Goal: Book appointment/travel/reservation

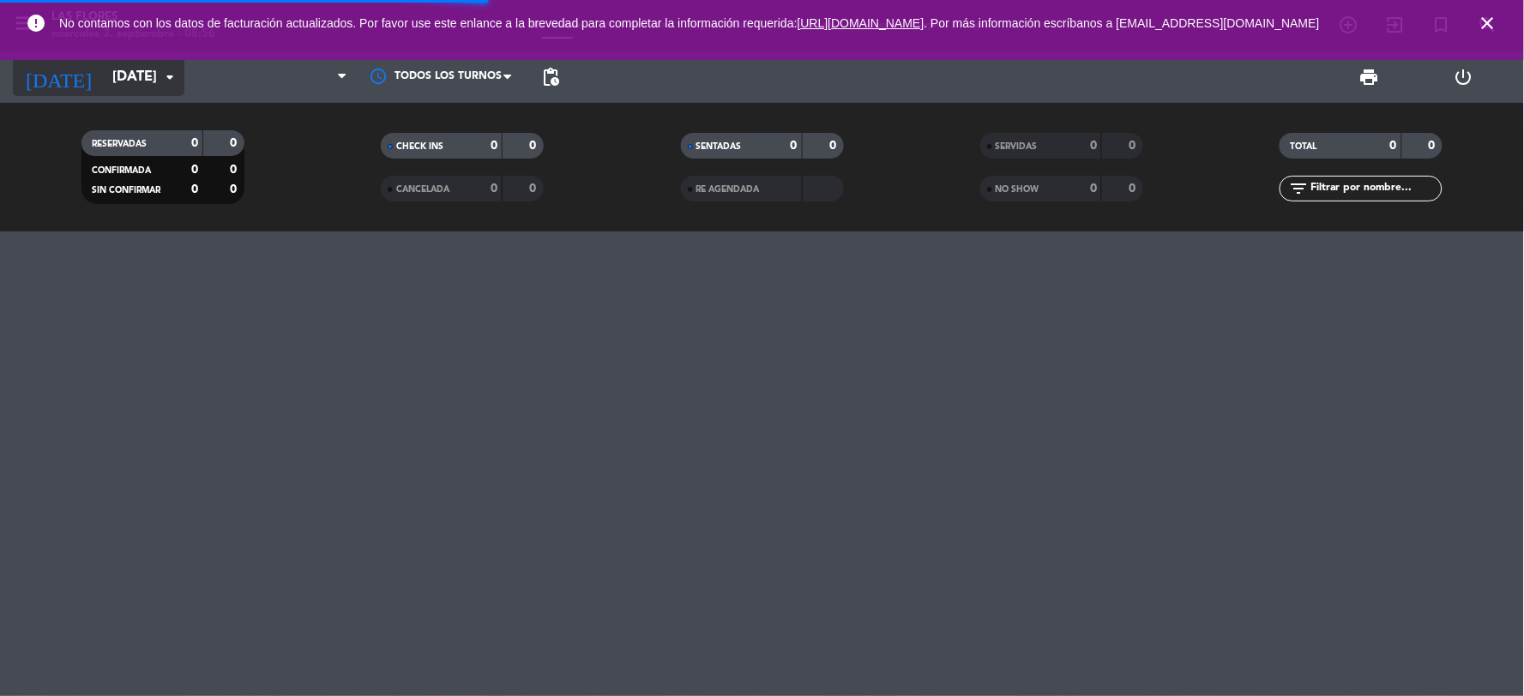
click at [112, 73] on input "[DATE]" at bounding box center [195, 77] width 182 height 33
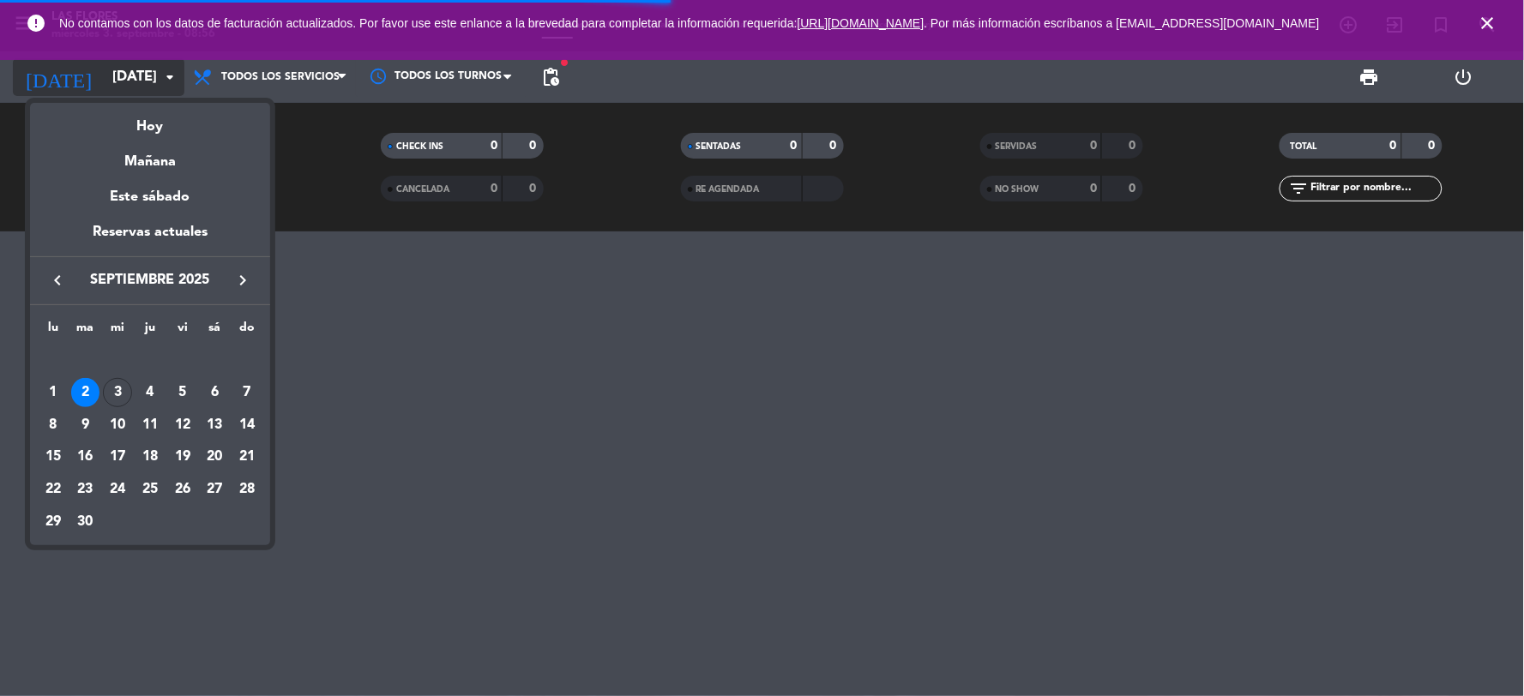
click at [112, 73] on div at bounding box center [762, 348] width 1524 height 696
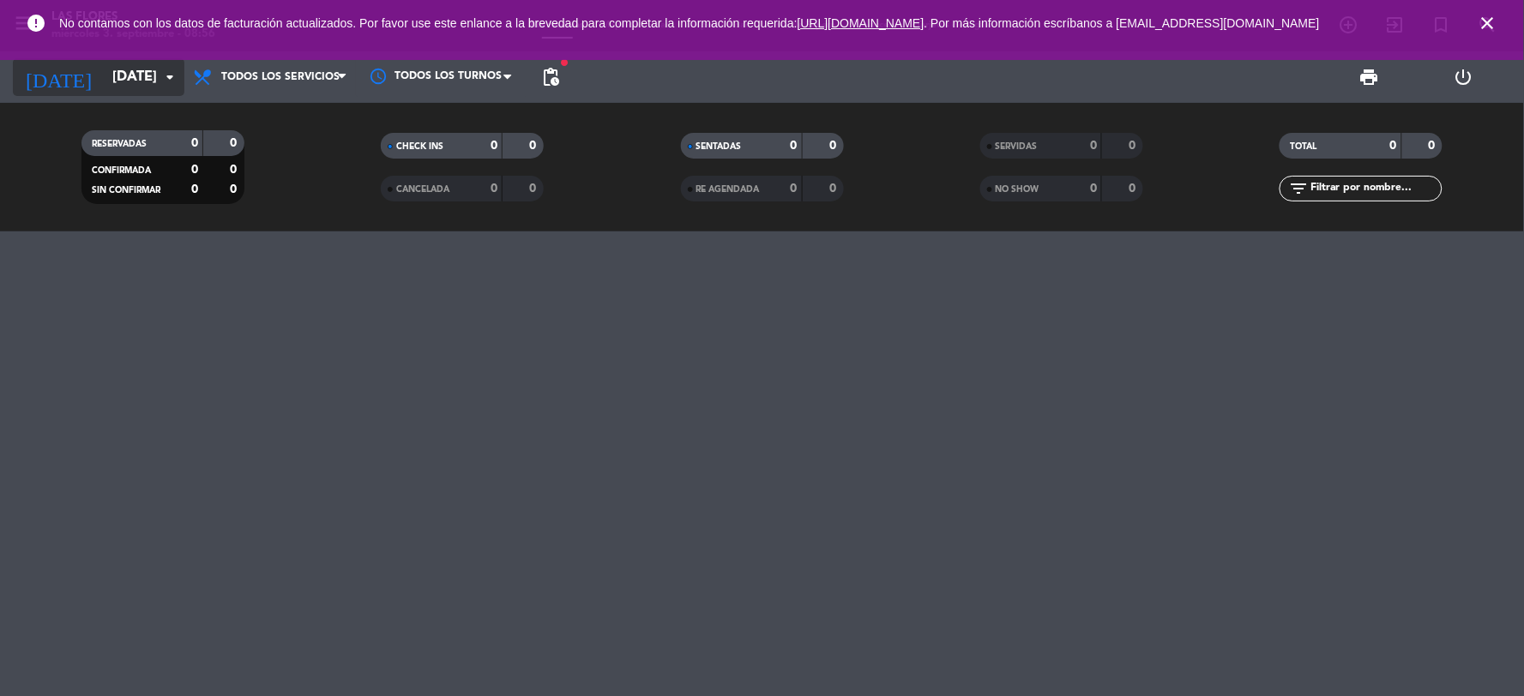
click at [112, 72] on input "[DATE]" at bounding box center [195, 77] width 182 height 33
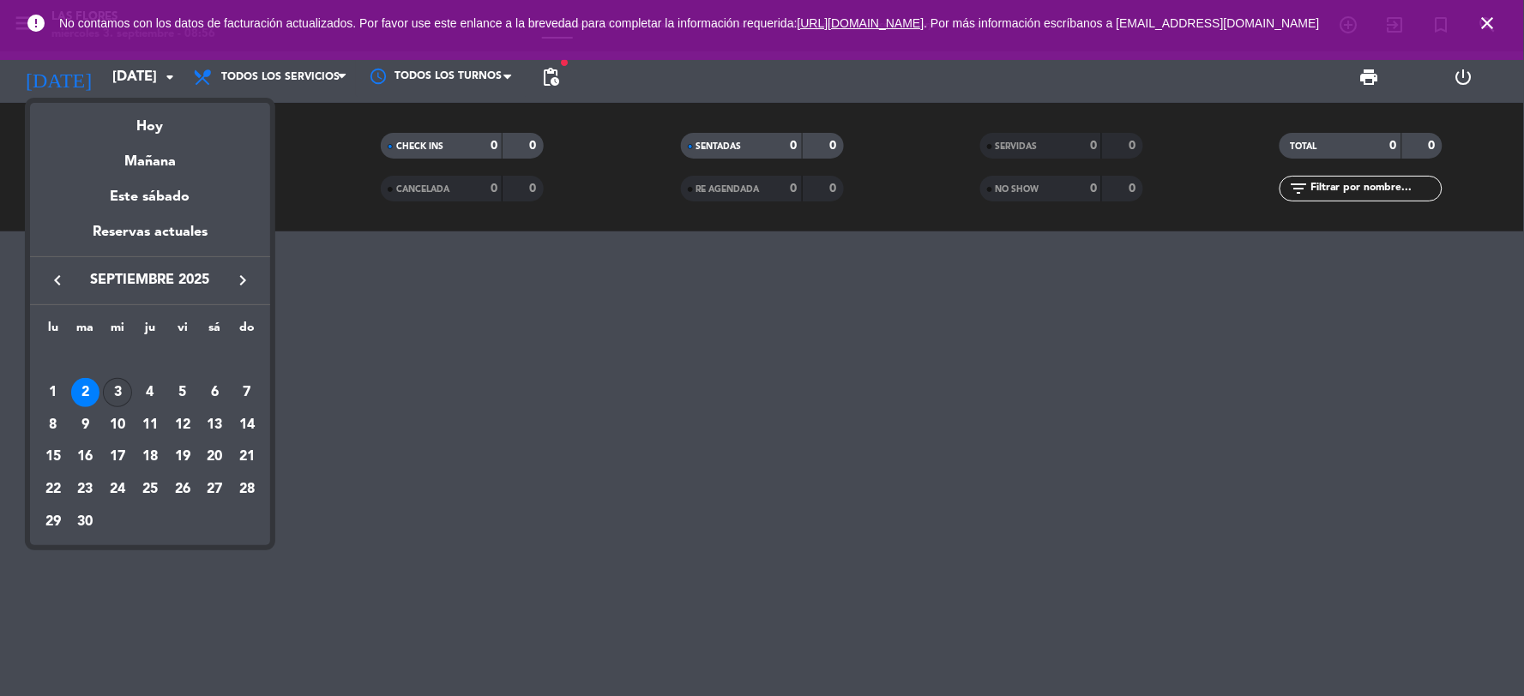
click at [110, 391] on div "3" at bounding box center [117, 392] width 29 height 29
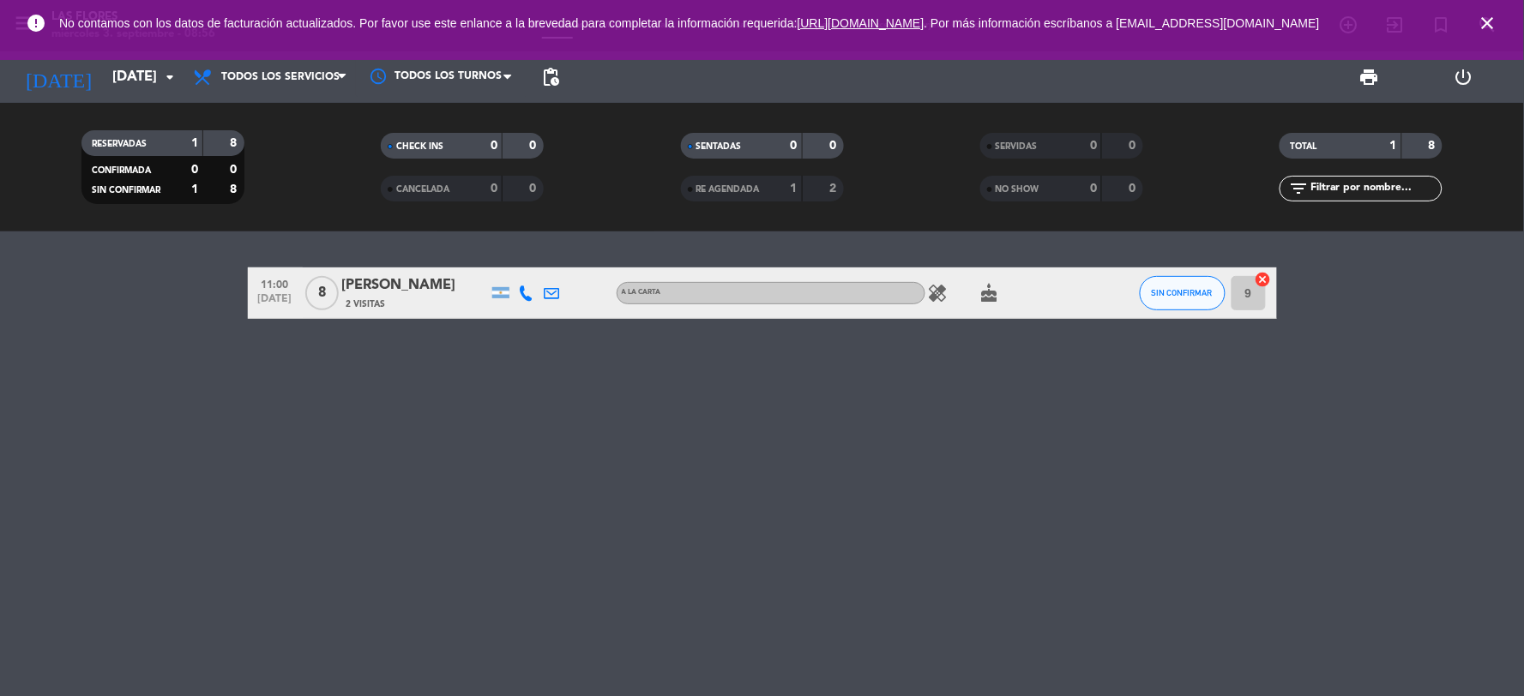
click at [939, 301] on icon "healing" at bounding box center [938, 293] width 21 height 21
click at [981, 302] on icon "cake" at bounding box center [989, 293] width 21 height 21
click at [914, 349] on div "11:00 [DATE] 8 [PERSON_NAME] 2 Visitas A LA CARTA healing cake CUMPLEAÑOS SIN C…" at bounding box center [762, 464] width 1524 height 465
click at [298, 90] on span "Todos los servicios" at bounding box center [270, 77] width 172 height 38
click at [328, 116] on div "menu Las Flores [DATE] 3. septiembre - 08:56 Mis reservas Mapa de mesas Disponi…" at bounding box center [762, 116] width 1524 height 232
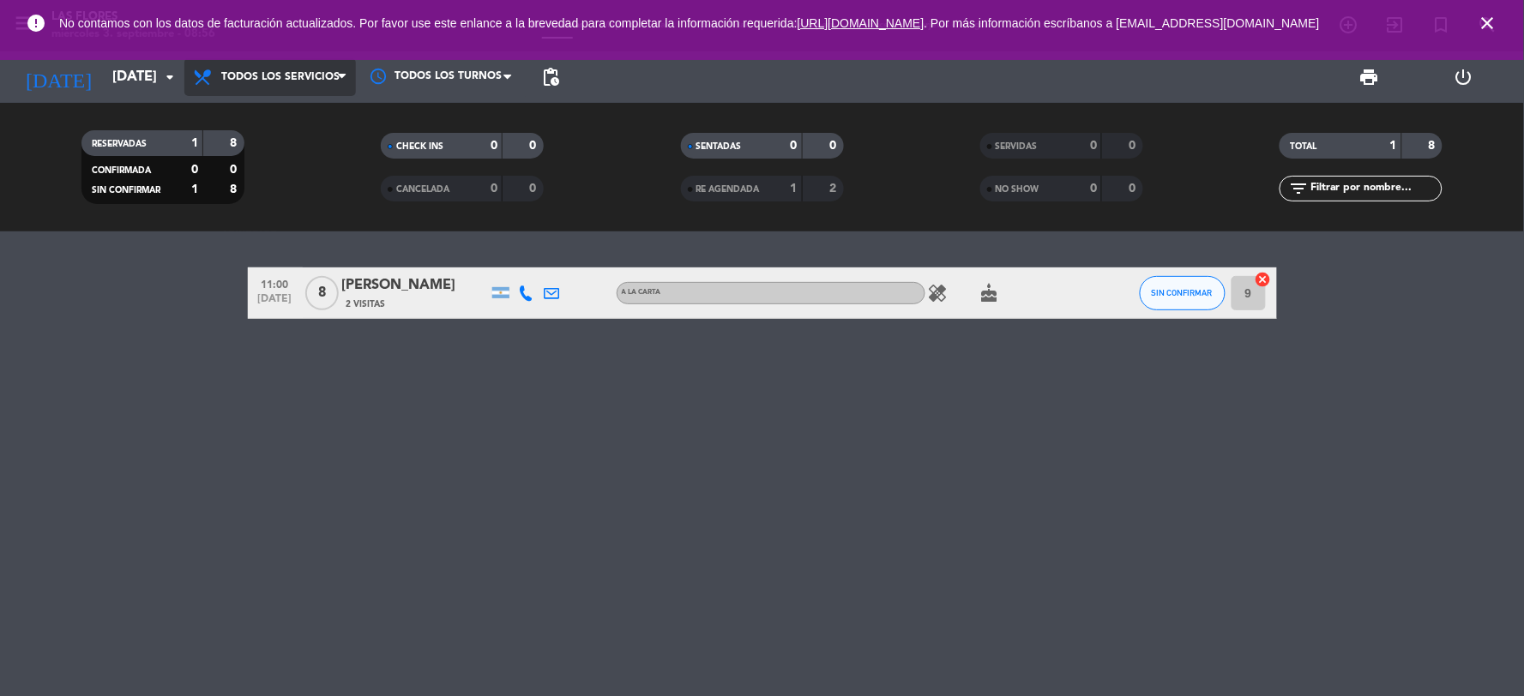
click at [340, 77] on icon at bounding box center [342, 77] width 8 height 14
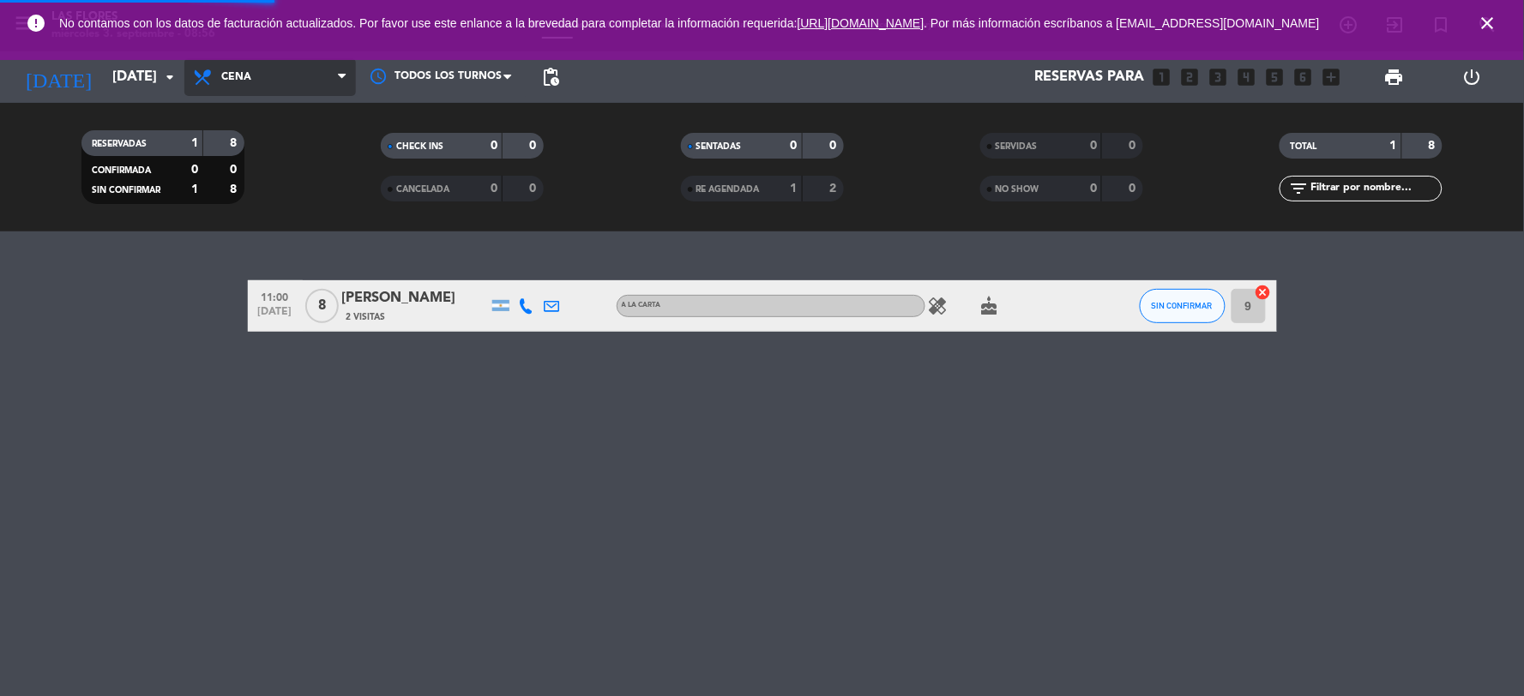
click at [250, 249] on ng-component "menu Las Flores [DATE] 3. septiembre - 08:56 Mis reservas Mapa de mesas Disponi…" at bounding box center [762, 348] width 1524 height 696
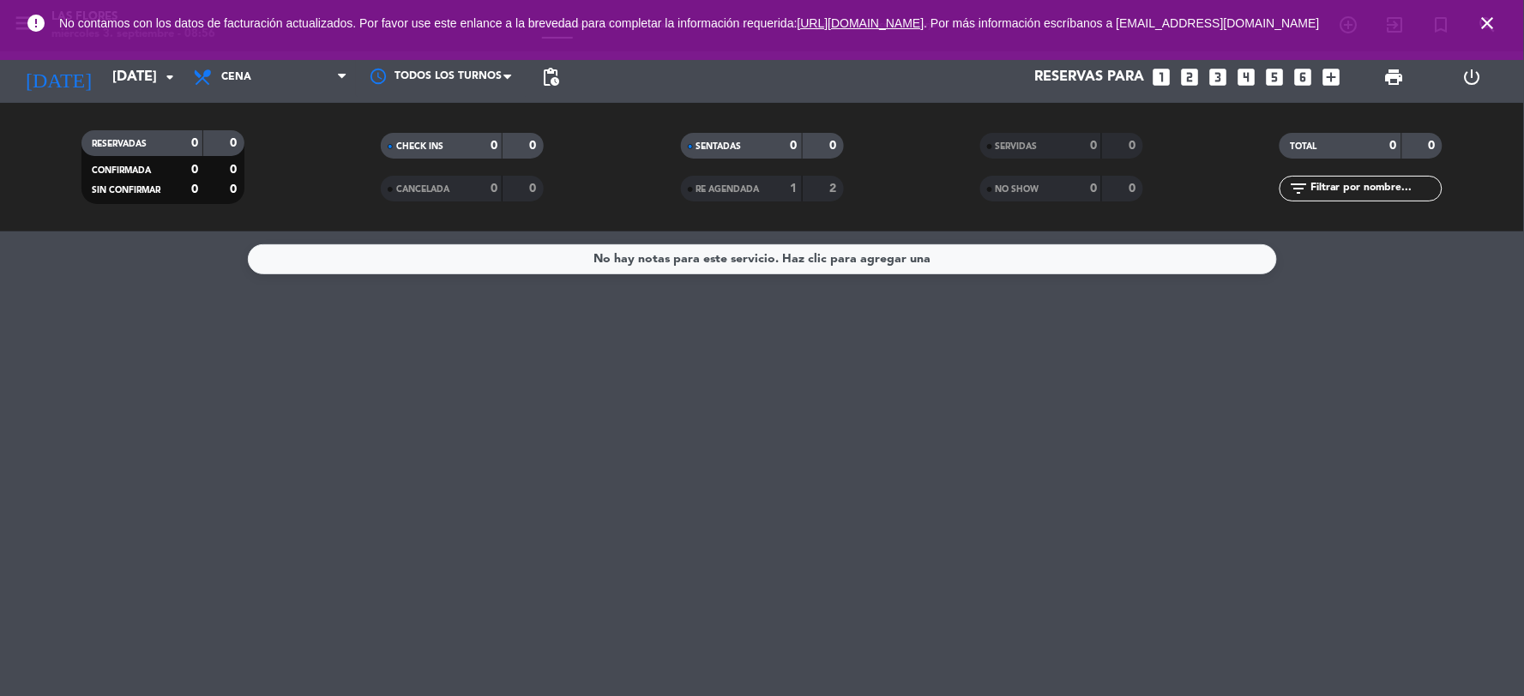
click at [310, 96] on div "Todos los servicios Desayuno Brunch Almuerzo Cena Cena Todos los servicios Desa…" at bounding box center [270, 76] width 172 height 51
click at [310, 91] on span "Cena" at bounding box center [270, 77] width 172 height 38
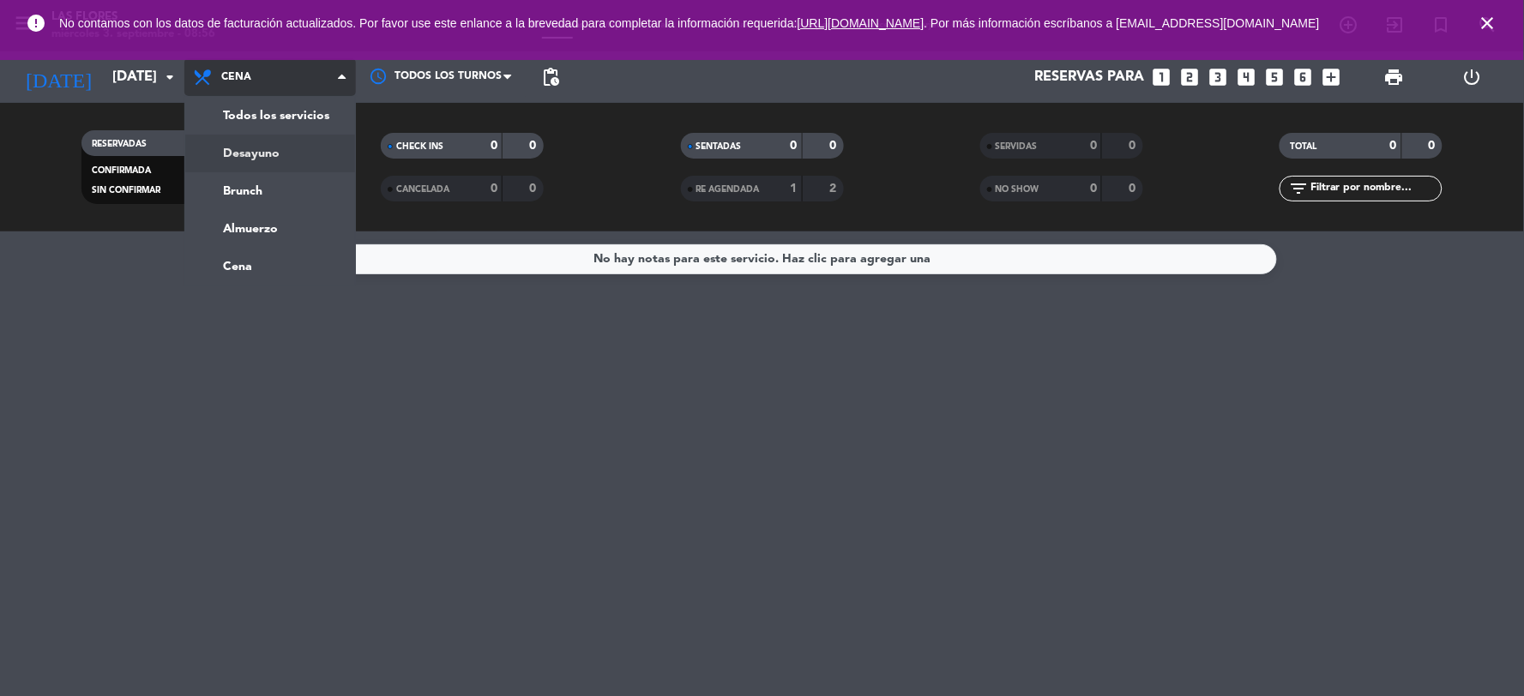
click at [287, 143] on div "menu Las Flores [DATE] 3. septiembre - 08:56 Mis reservas Mapa de mesas Disponi…" at bounding box center [762, 116] width 1524 height 232
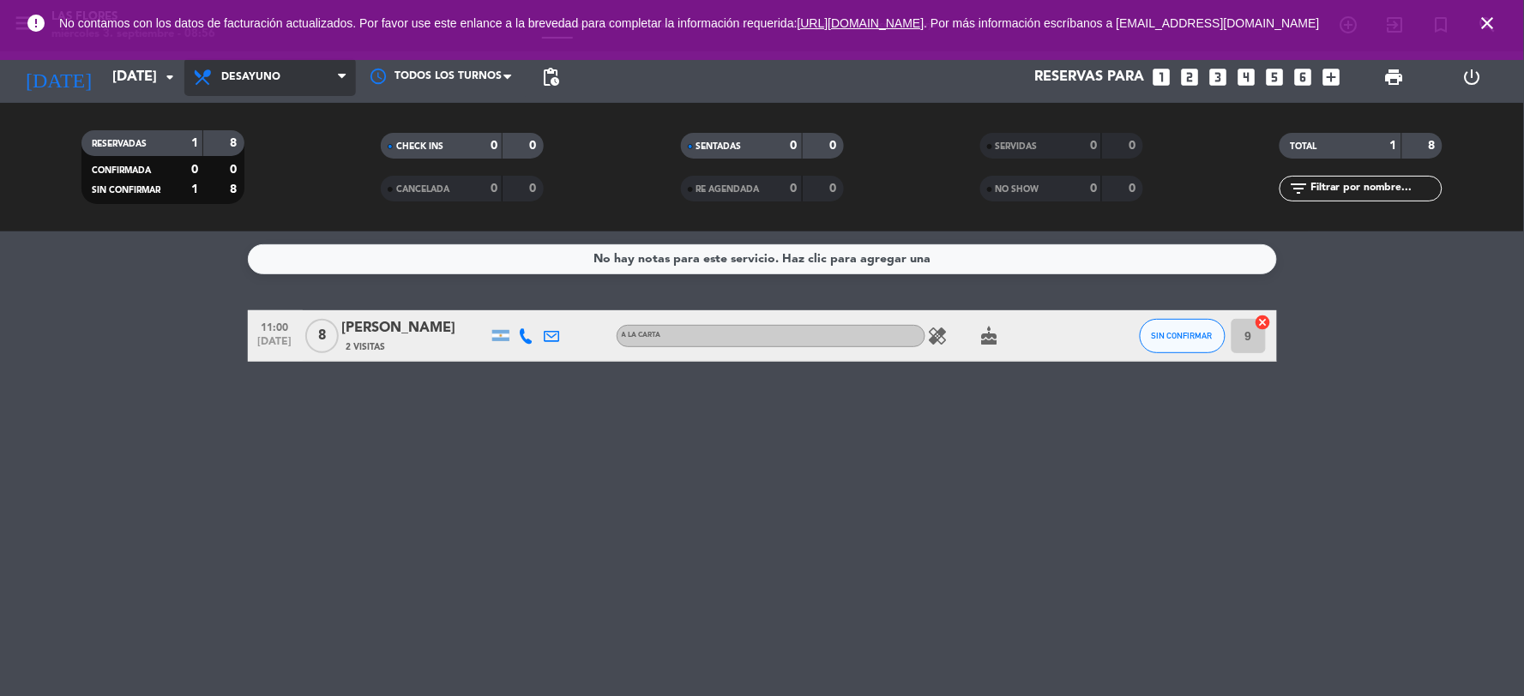
click at [297, 62] on span "Desayuno" at bounding box center [270, 77] width 172 height 38
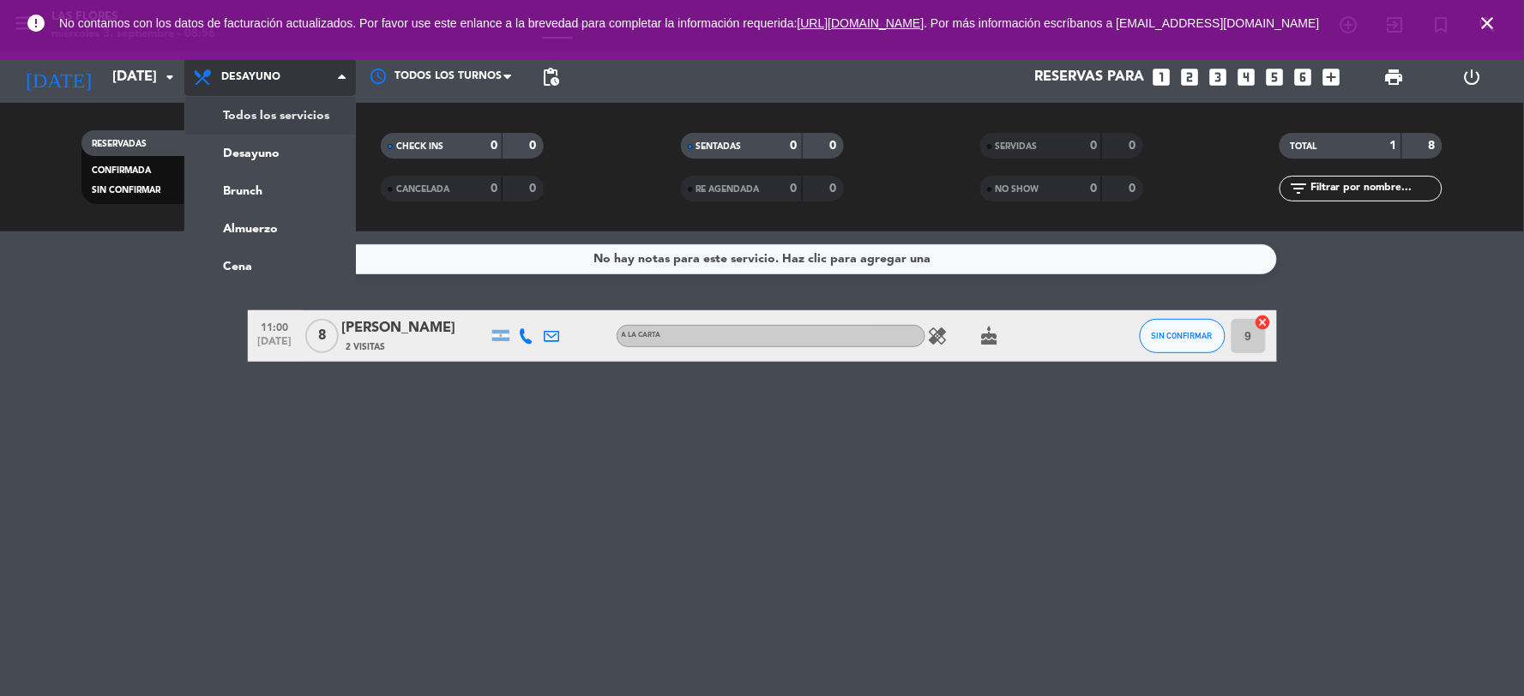
click at [273, 99] on div "Todos los servicios Desayuno Brunch Almuerzo Cena Desayuno Todos los servicios …" at bounding box center [270, 76] width 172 height 51
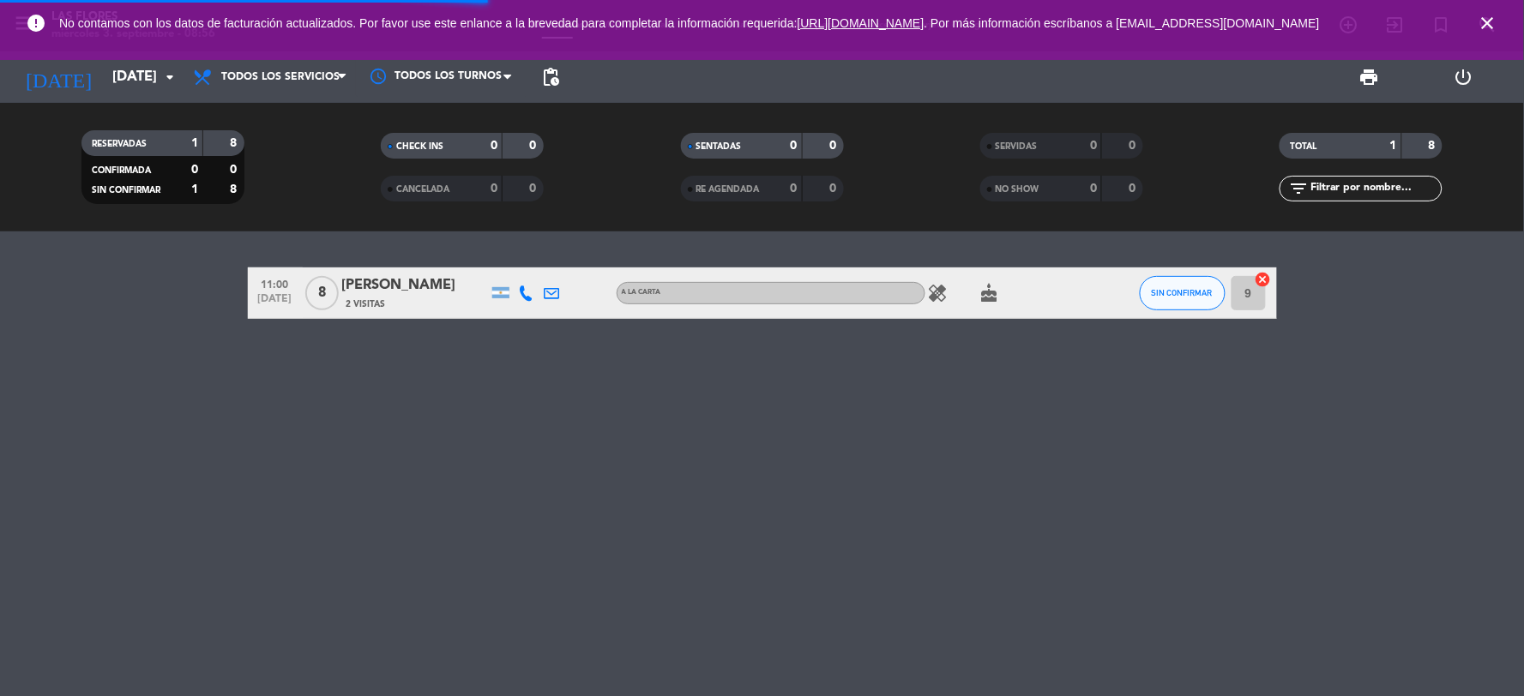
click at [273, 99] on div "Todos los servicios Desayuno Brunch Almuerzo Cena Todos los servicios Todos los…" at bounding box center [270, 76] width 172 height 51
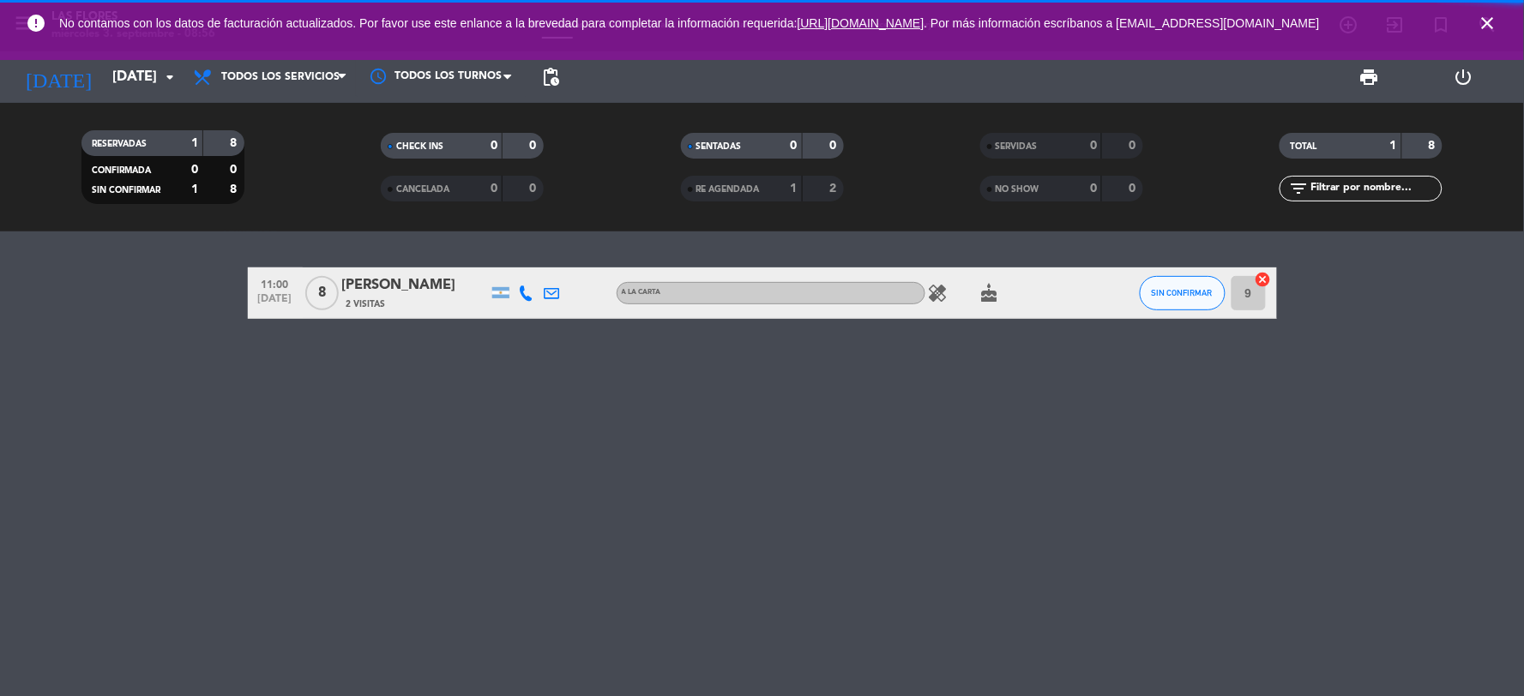
click at [280, 90] on span "Todos los servicios" at bounding box center [270, 77] width 172 height 38
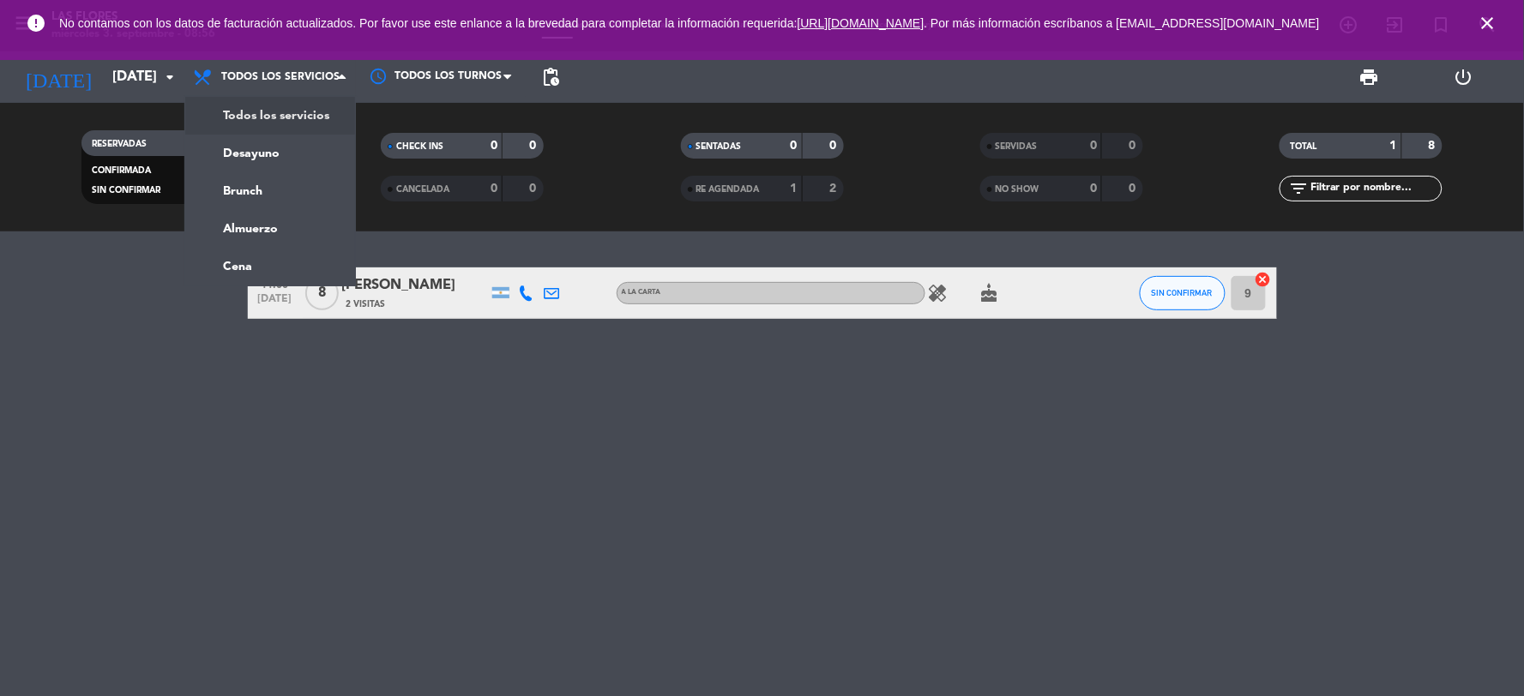
click at [280, 90] on span "Todos los servicios" at bounding box center [270, 77] width 172 height 38
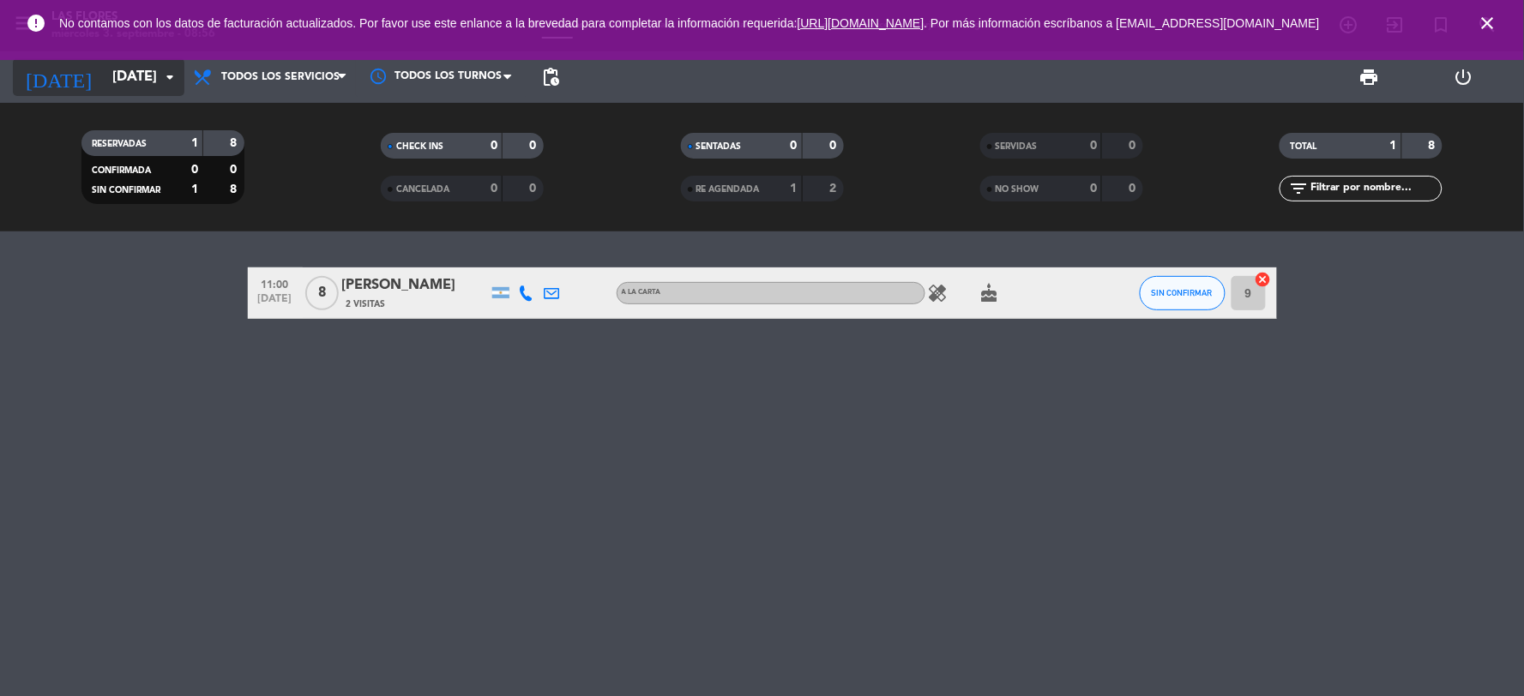
click at [159, 87] on input "[DATE]" at bounding box center [195, 77] width 182 height 33
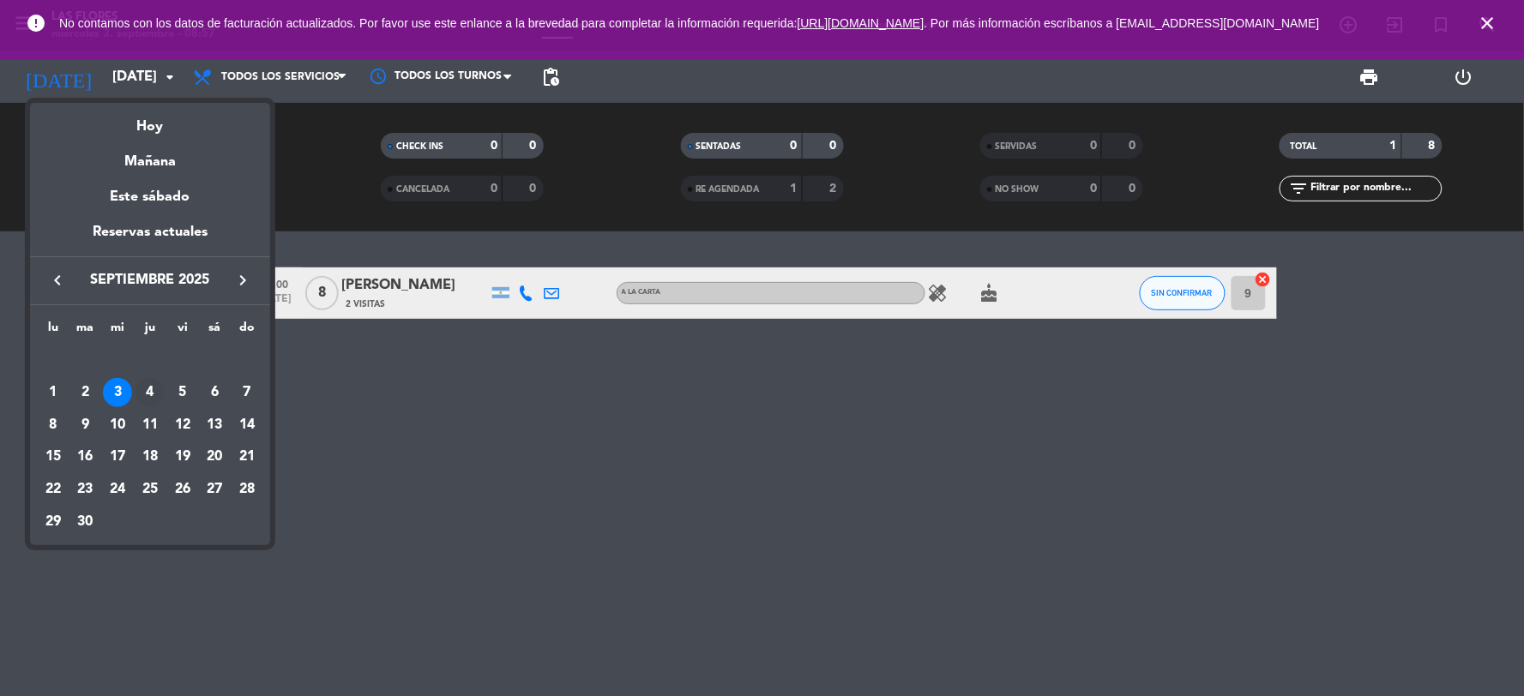
click at [148, 387] on div "4" at bounding box center [149, 392] width 29 height 29
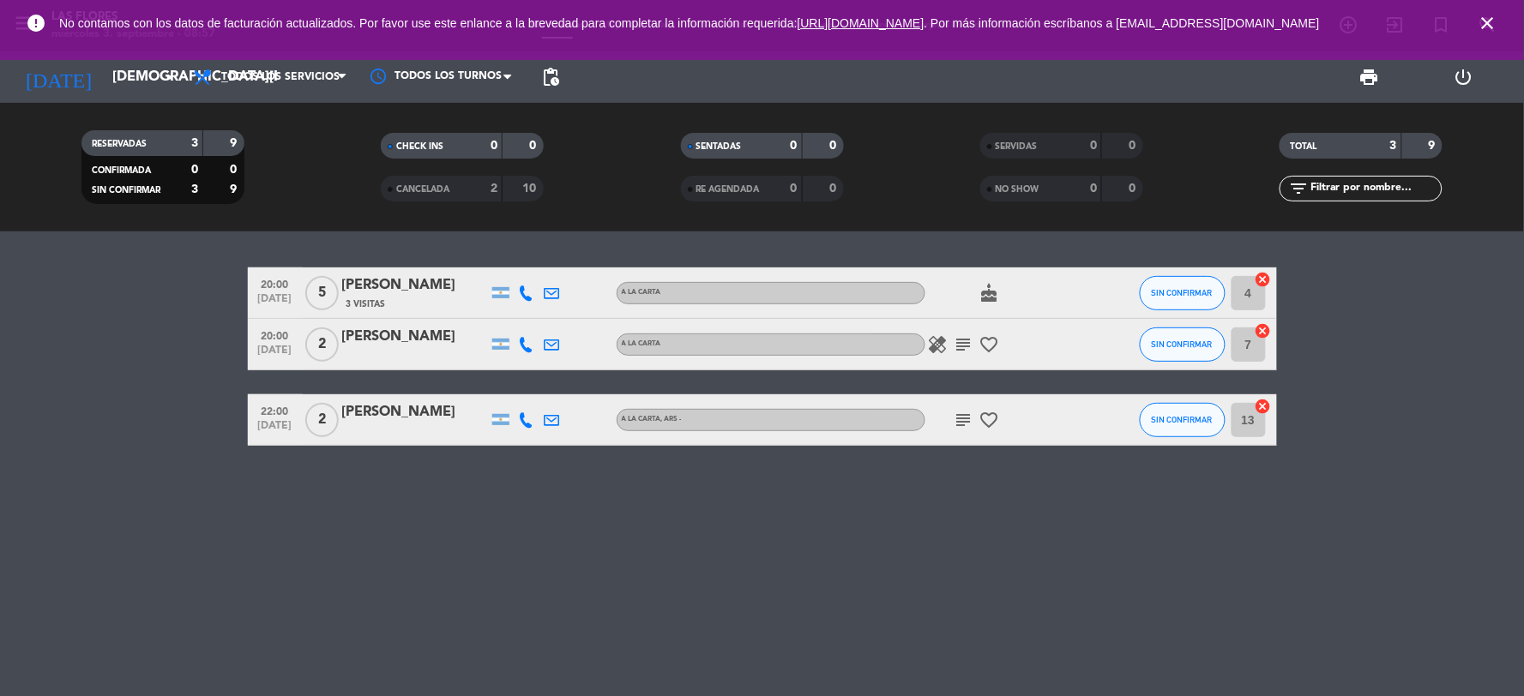
click at [285, 83] on span "Todos los servicios" at bounding box center [270, 77] width 172 height 38
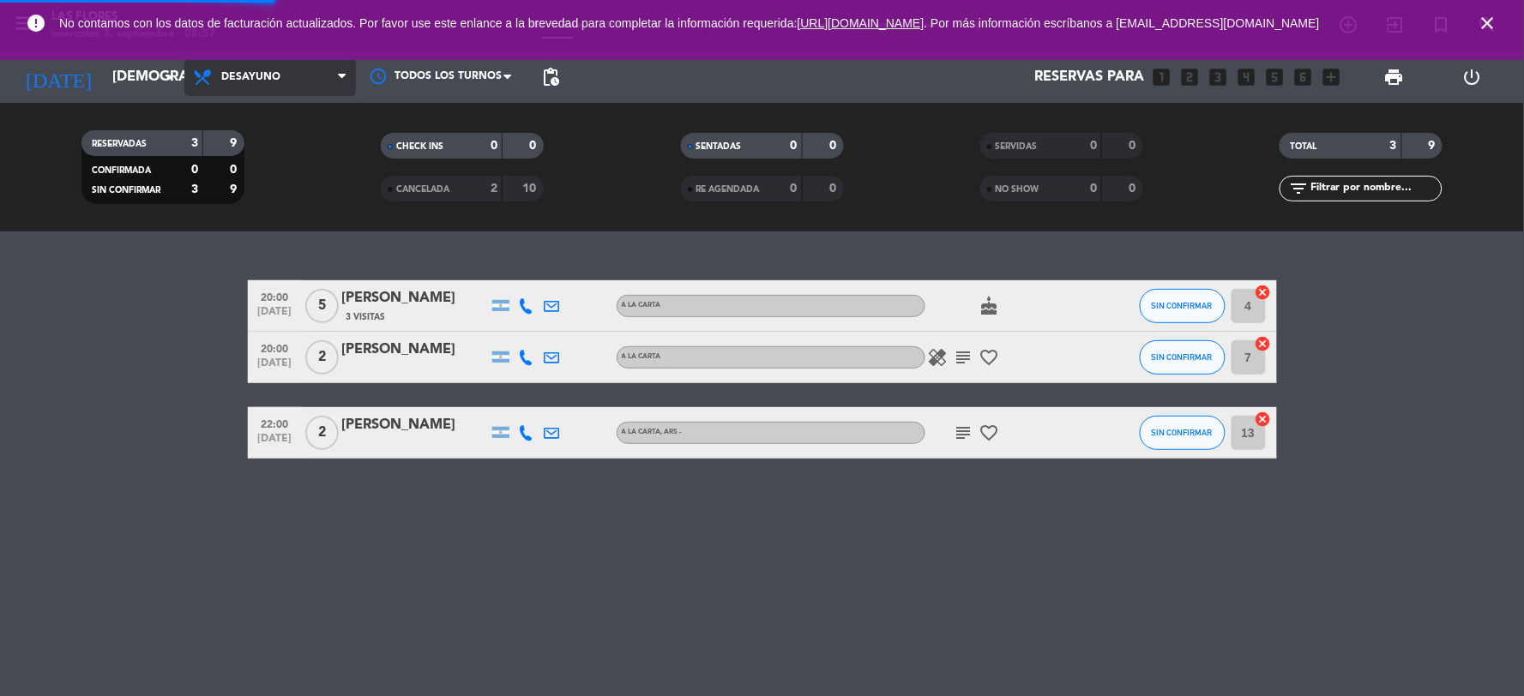
click at [261, 170] on div "menu Las Flores [DATE] 3. septiembre - 08:57 Mis reservas Mapa de mesas Disponi…" at bounding box center [762, 116] width 1524 height 232
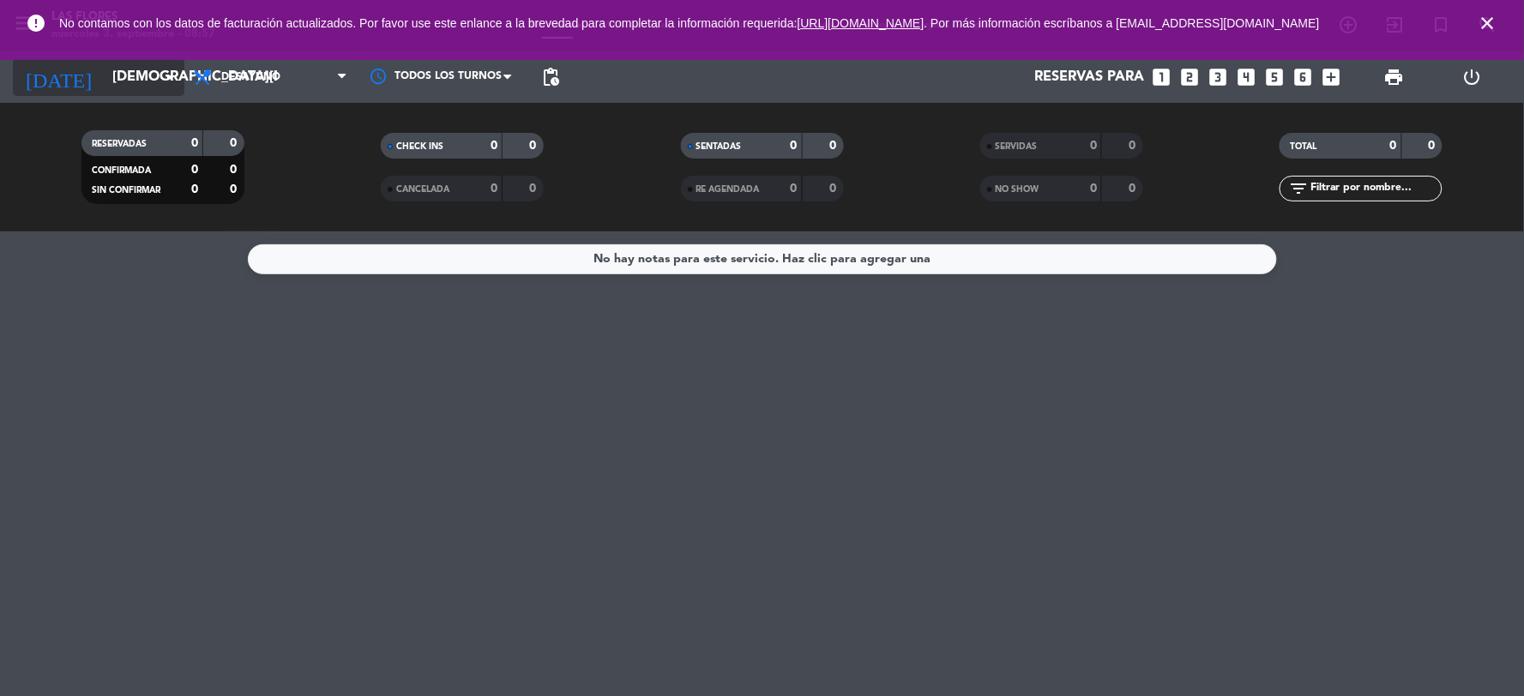
click at [169, 83] on icon "arrow_drop_down" at bounding box center [170, 77] width 21 height 21
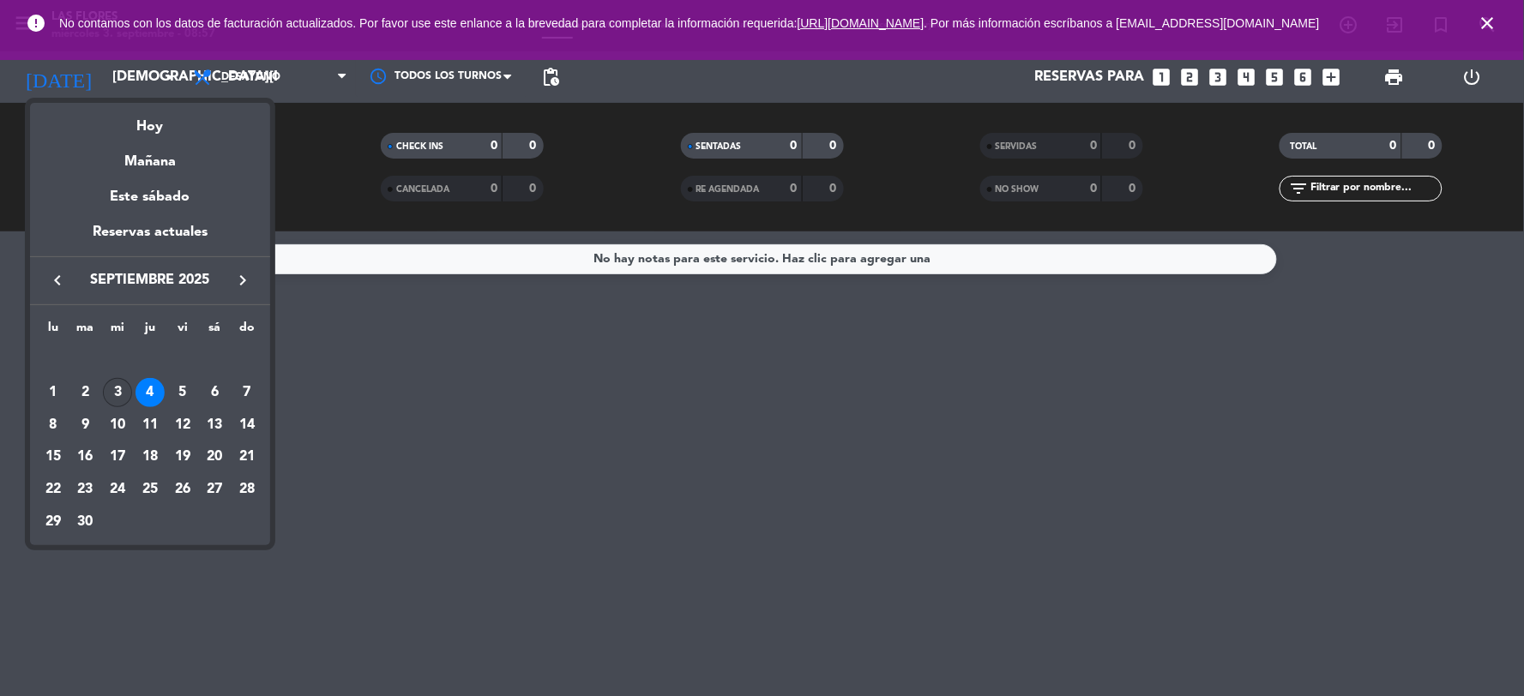
click at [111, 384] on div "3" at bounding box center [117, 392] width 29 height 29
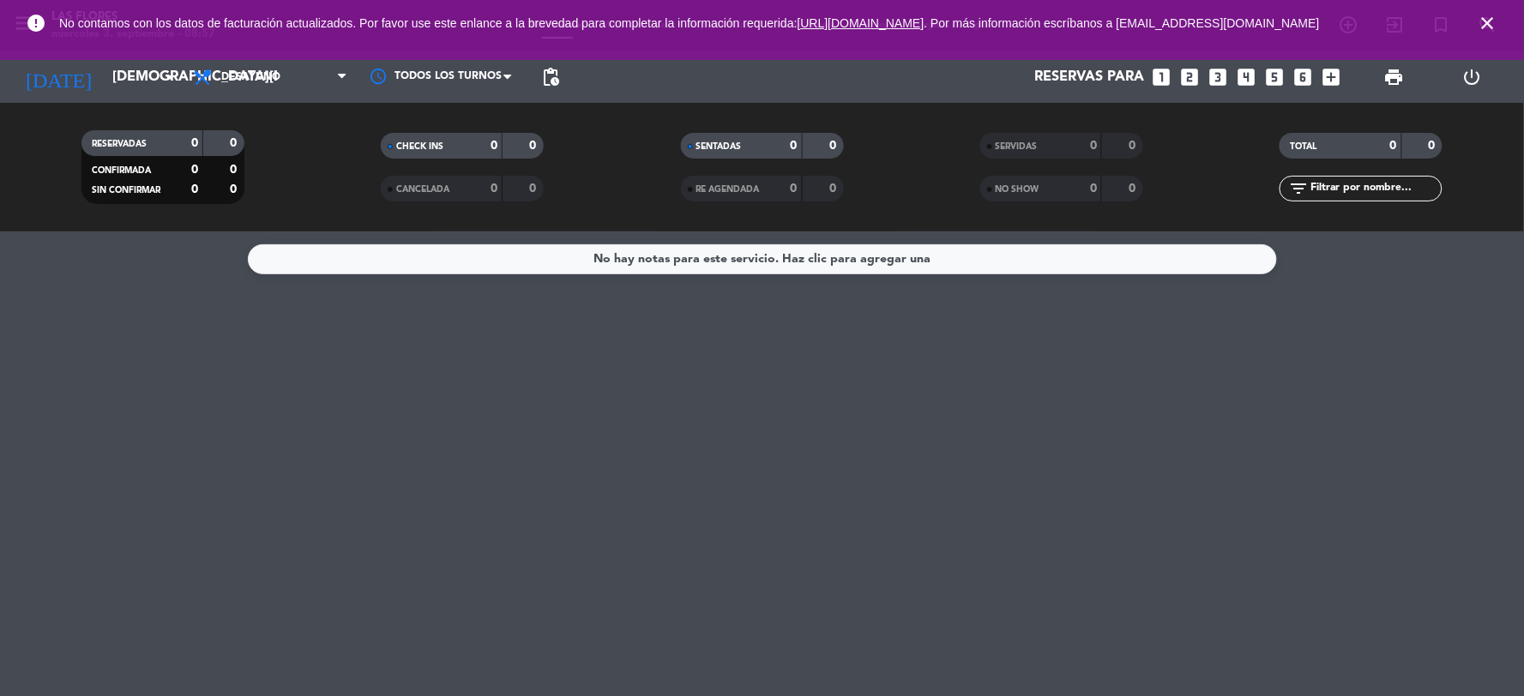
type input "[DATE]"
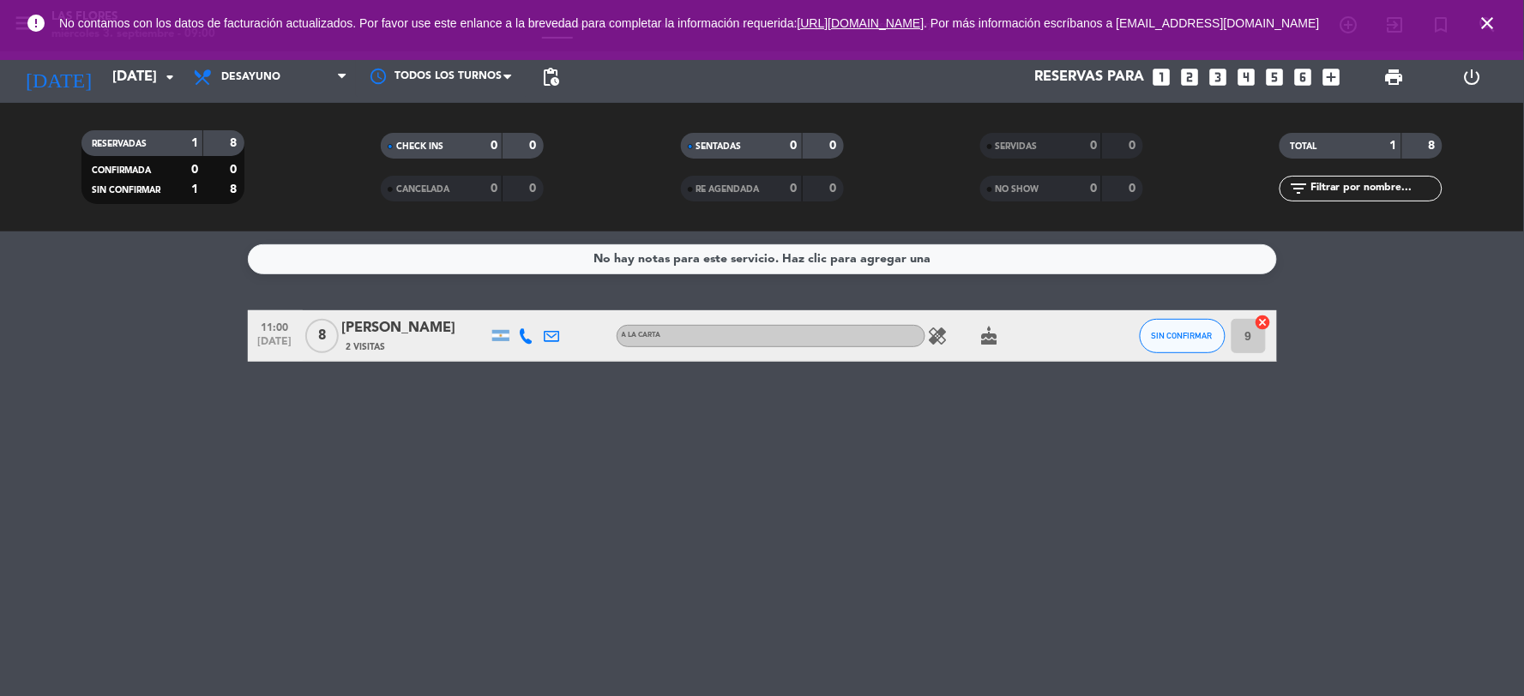
click at [989, 340] on icon "cake" at bounding box center [989, 336] width 21 height 21
click at [946, 337] on icon "healing" at bounding box center [938, 336] width 21 height 21
